Goal: Information Seeking & Learning: Learn about a topic

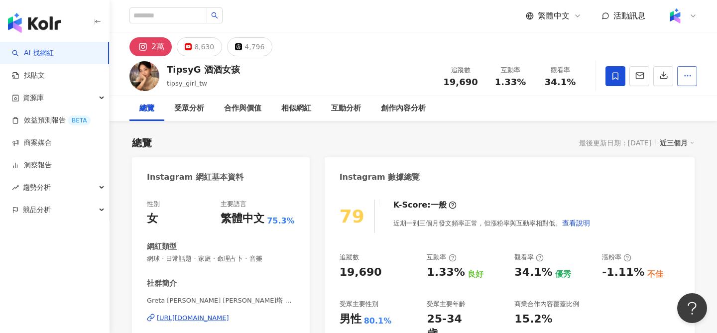
click at [685, 77] on icon "button" at bounding box center [687, 75] width 9 height 9
click at [139, 70] on img at bounding box center [144, 76] width 30 height 30
click at [155, 44] on div "2萬" at bounding box center [157, 47] width 13 height 14
click at [684, 76] on icon "button" at bounding box center [687, 75] width 9 height 9
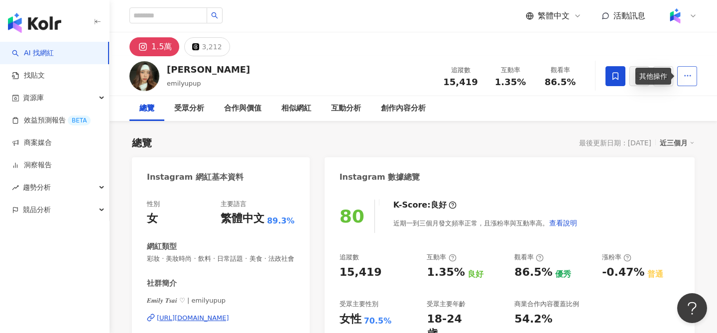
click at [687, 73] on icon "button" at bounding box center [687, 75] width 9 height 9
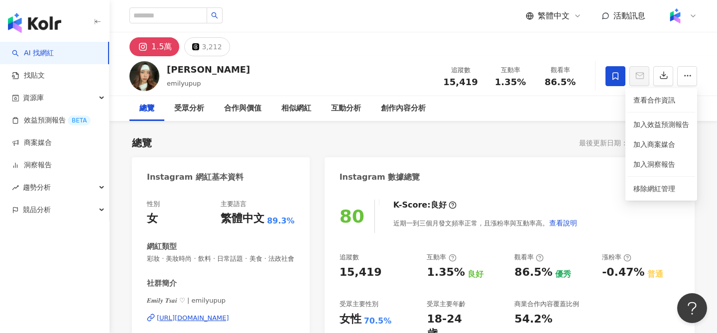
click at [160, 49] on div "1.5萬" at bounding box center [161, 47] width 20 height 14
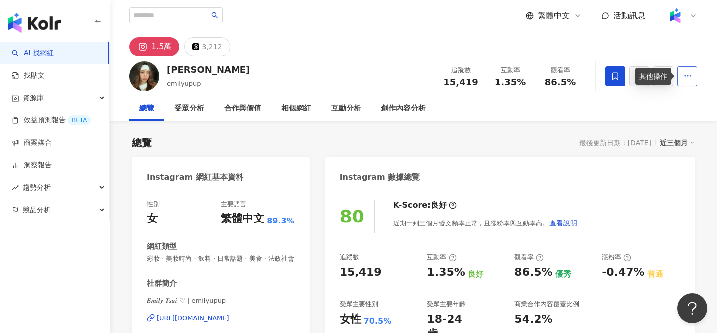
click at [683, 75] on icon "button" at bounding box center [687, 75] width 9 height 9
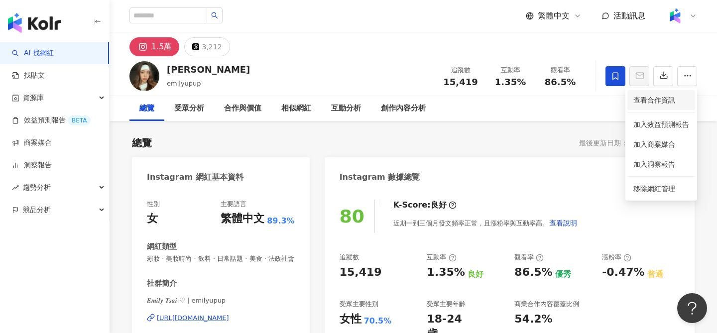
click at [651, 100] on span "查看合作資訊" at bounding box center [661, 100] width 56 height 11
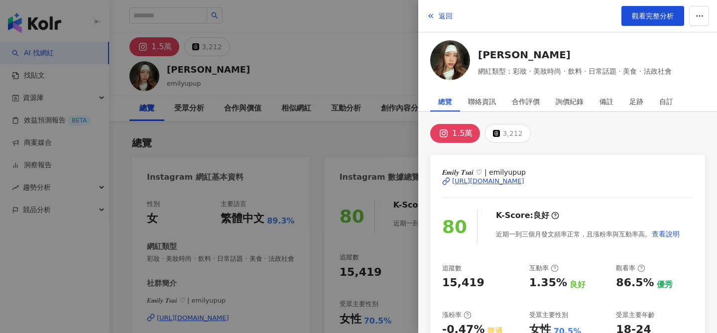
scroll to position [19, 0]
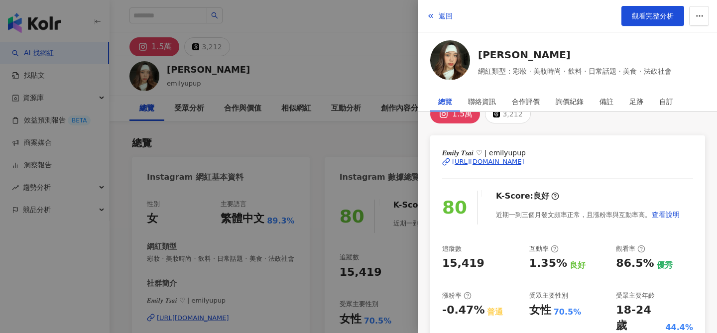
click at [524, 161] on div "https://www.instagram.com/emilyupup/" at bounding box center [488, 161] width 72 height 9
